Goal: Complete application form

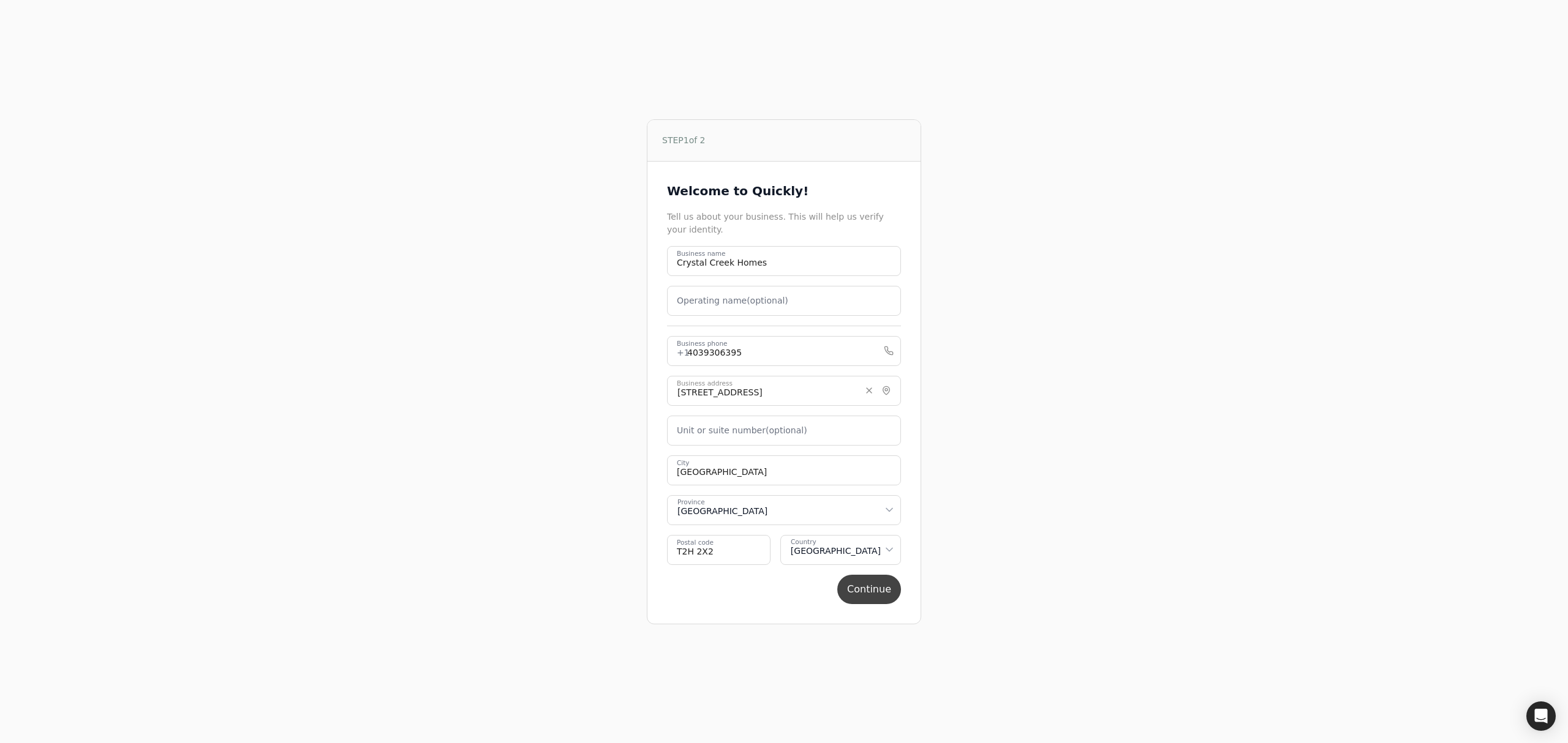
click at [877, 593] on button "Continue" at bounding box center [869, 589] width 64 height 29
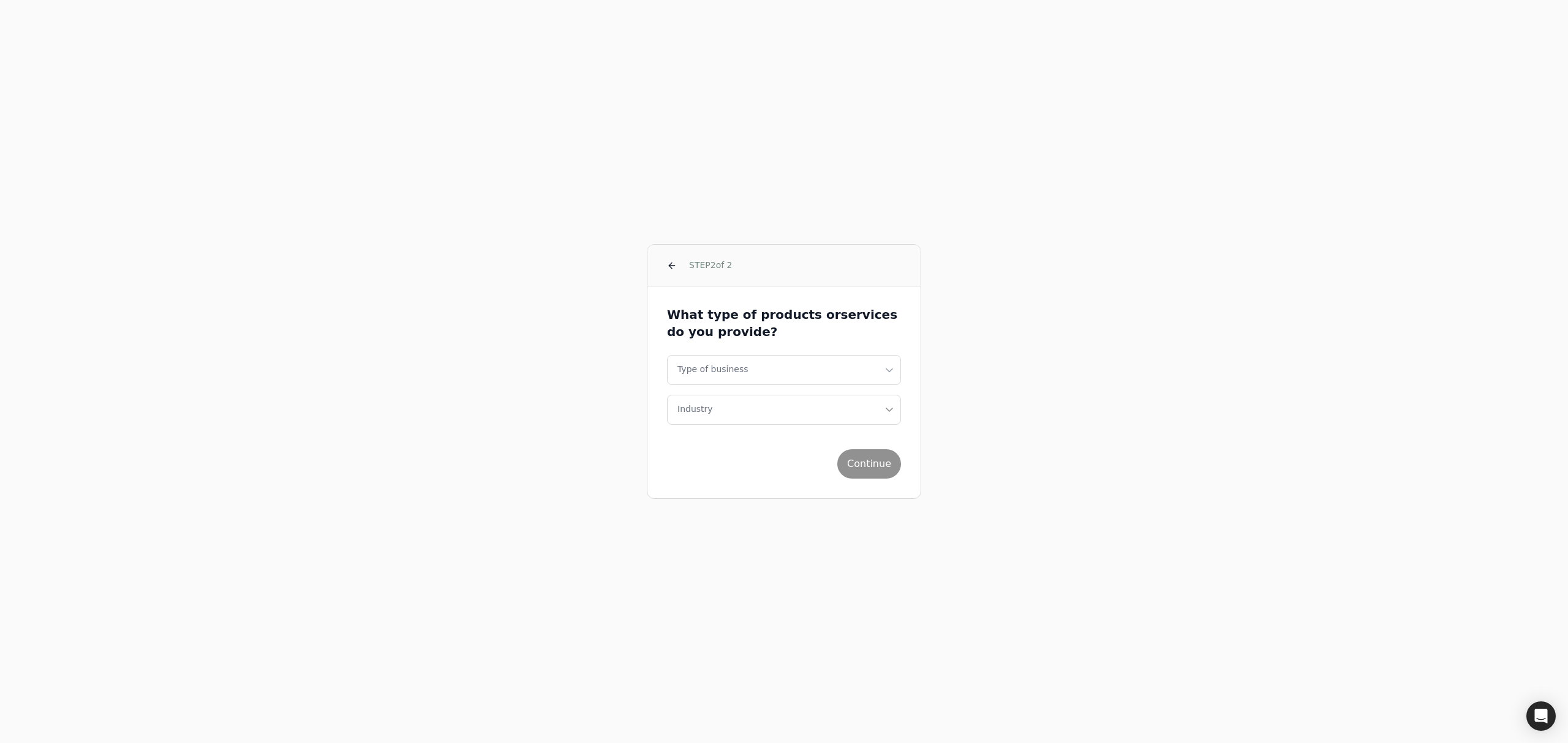
click at [1088, 156] on div "STEP 2 of 2 What type of products or services do you provide? Type of business …" at bounding box center [784, 371] width 737 height 743
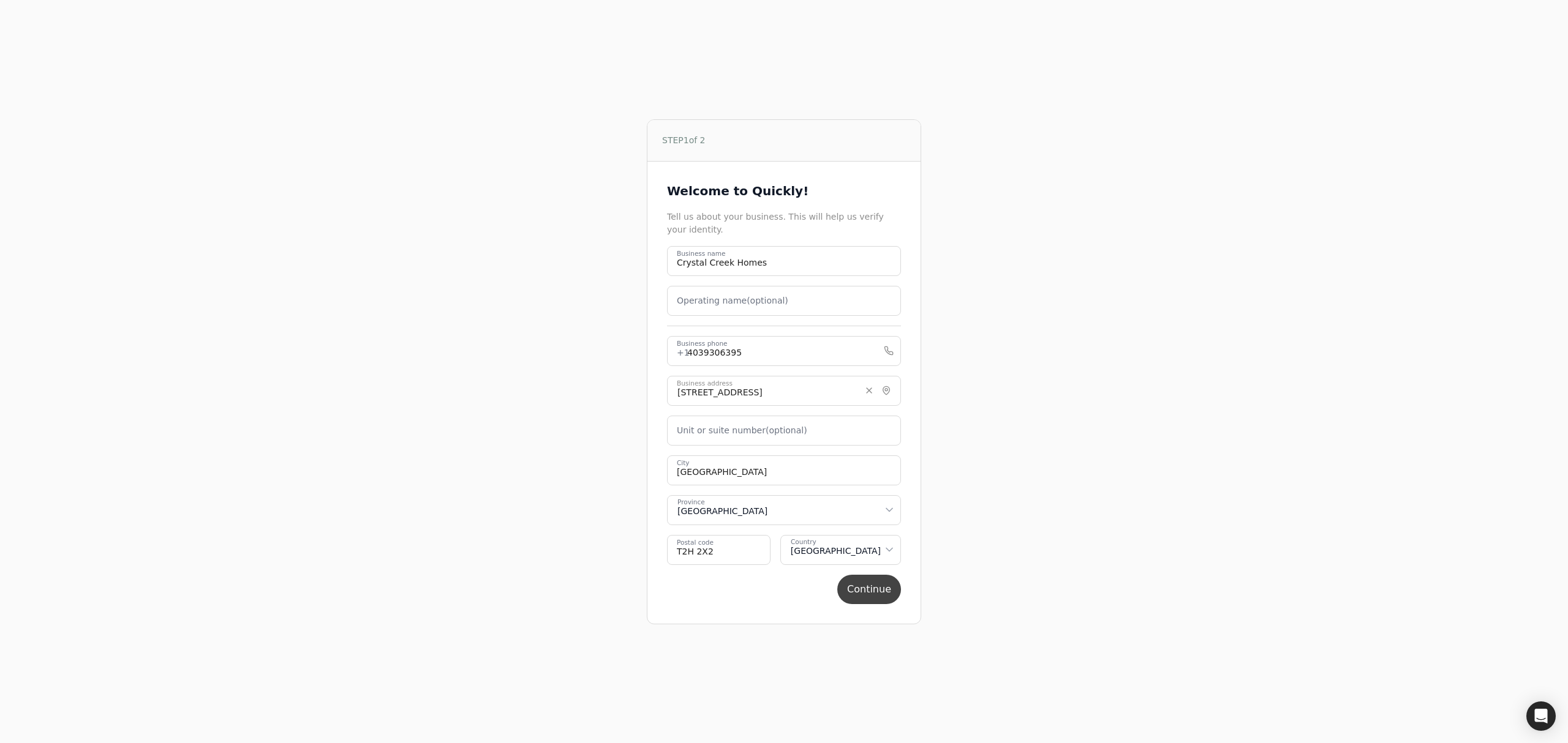
click at [860, 593] on button "Continue" at bounding box center [869, 589] width 64 height 29
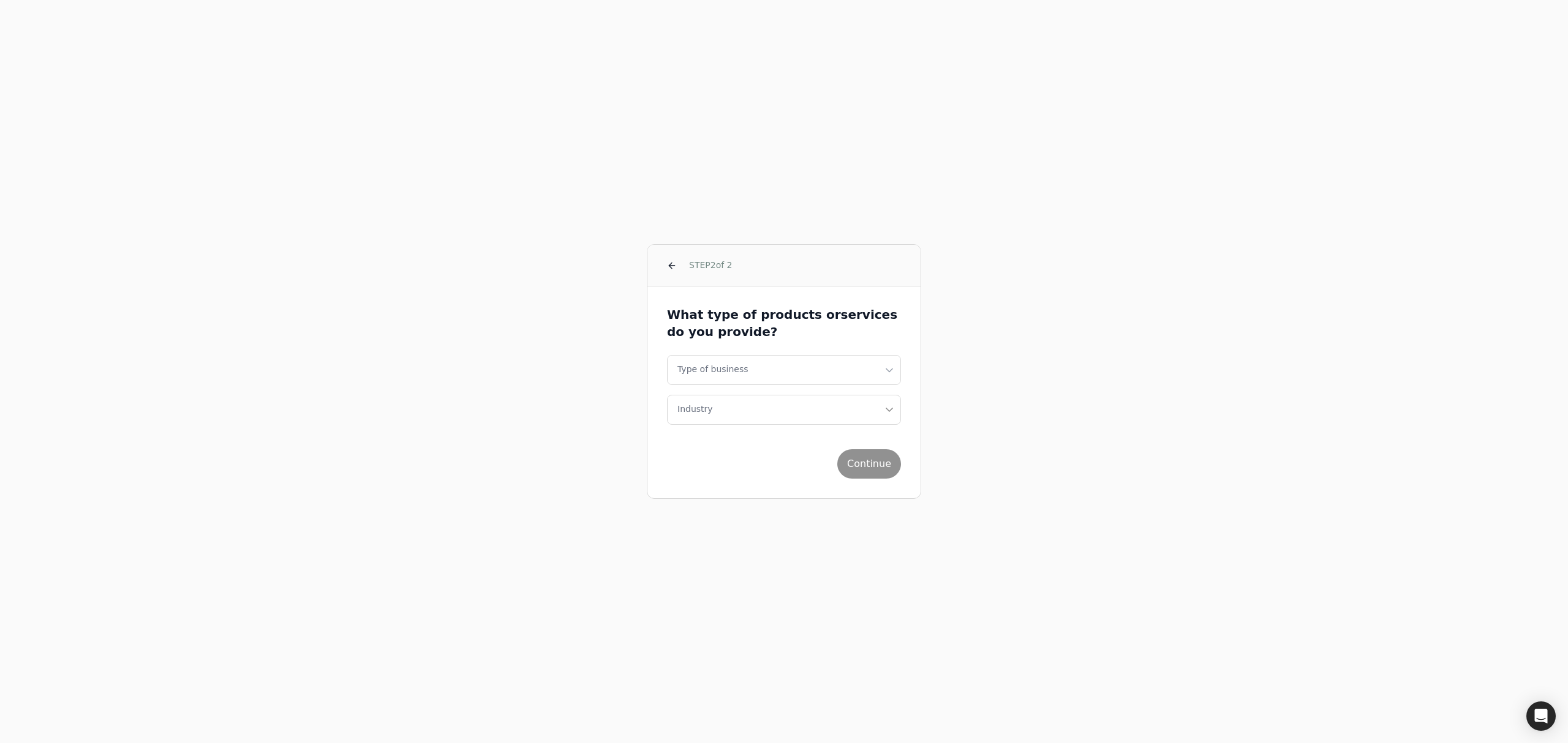
click at [280, 143] on div "STEP 2 of 2 What type of products or services do you provide? Type of business …" at bounding box center [784, 371] width 1568 height 743
